Goal: Navigation & Orientation: Find specific page/section

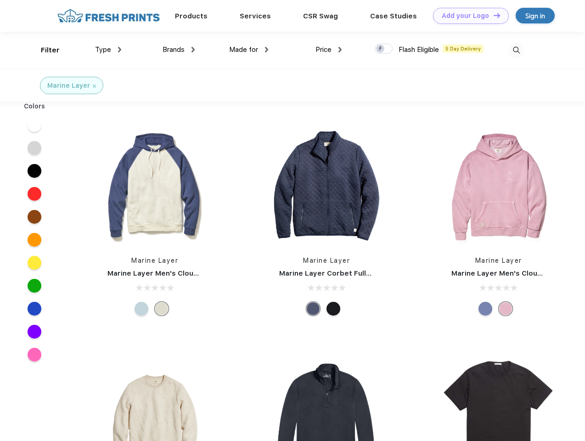
click at [468, 16] on link "Add your Logo Design Tool" at bounding box center [471, 16] width 76 height 16
click at [0, 0] on div "Design Tool" at bounding box center [0, 0] width 0 height 0
click at [493, 15] on link "Add your Logo Design Tool" at bounding box center [471, 16] width 76 height 16
click at [44, 50] on div "Filter" at bounding box center [50, 50] width 19 height 11
click at [108, 50] on span "Type" at bounding box center [103, 49] width 16 height 8
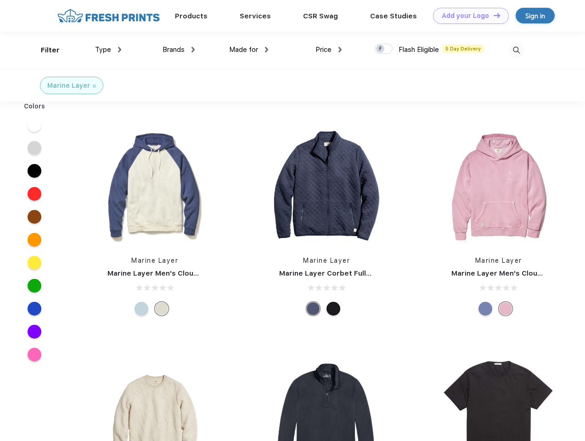
click at [179, 50] on span "Brands" at bounding box center [174, 49] width 22 height 8
click at [249, 50] on span "Made for" at bounding box center [243, 49] width 29 height 8
click at [329, 50] on span "Price" at bounding box center [324, 49] width 16 height 8
click at [384, 49] on div at bounding box center [384, 49] width 18 height 10
click at [381, 49] on input "checkbox" at bounding box center [378, 46] width 6 height 6
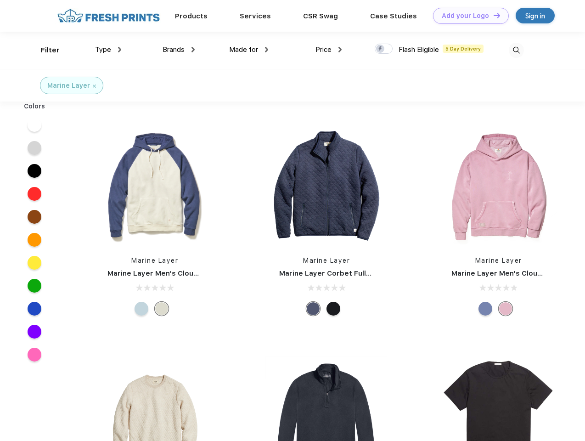
checkbox input "true"
